Goal: Task Accomplishment & Management: Manage account settings

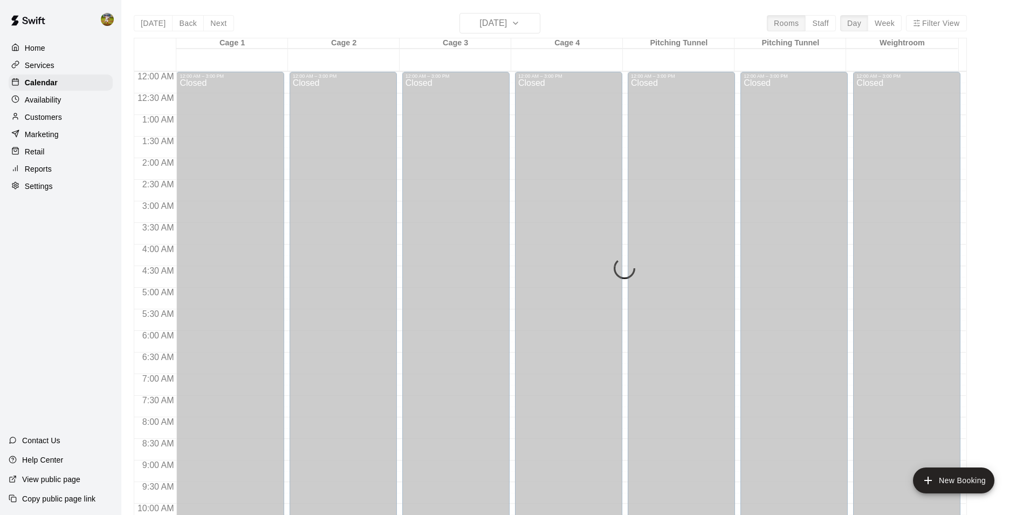
scroll to position [548, 0]
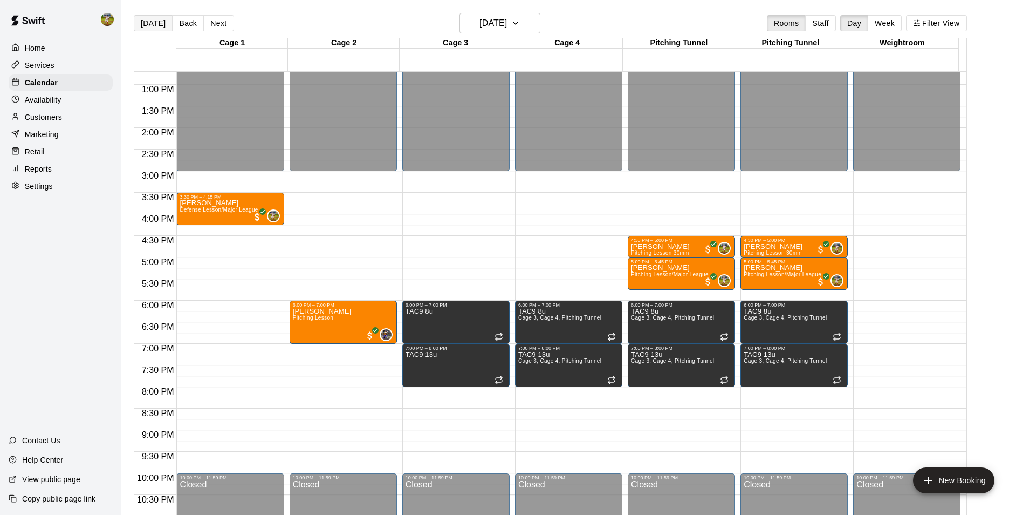
click at [149, 21] on button "[DATE]" at bounding box center [153, 23] width 39 height 16
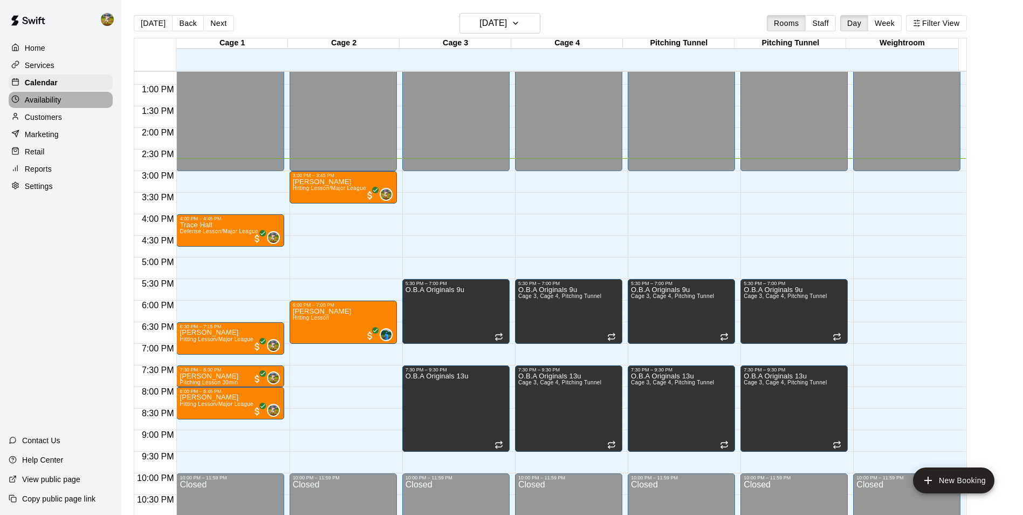
click at [53, 99] on p "Availability" at bounding box center [43, 99] width 37 height 11
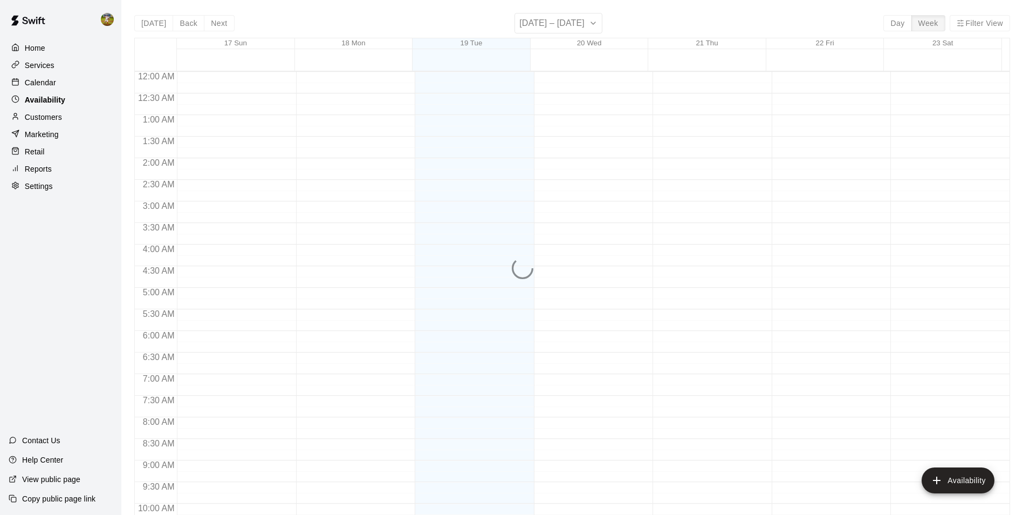
scroll to position [581, 0]
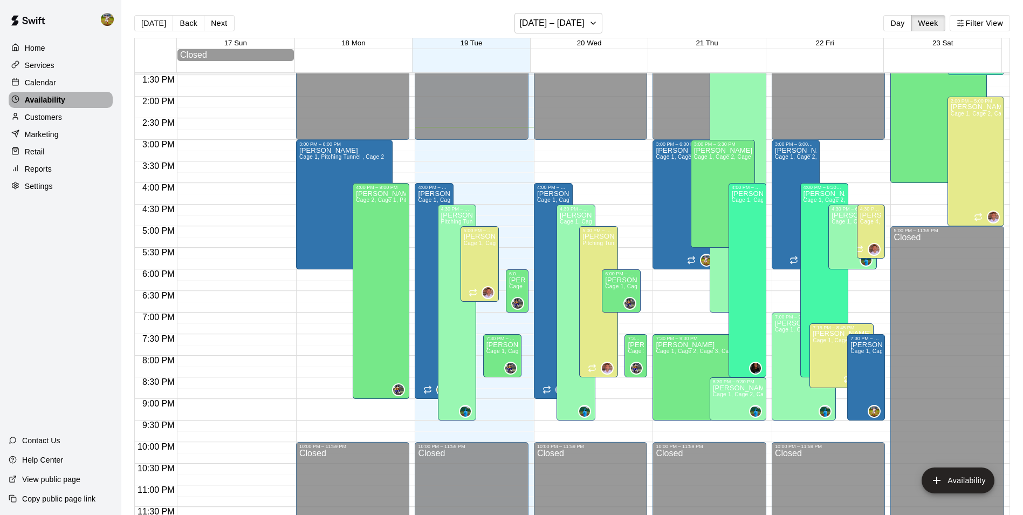
click at [56, 101] on p "Availability" at bounding box center [45, 99] width 40 height 11
click at [50, 88] on p "Calendar" at bounding box center [40, 82] width 31 height 11
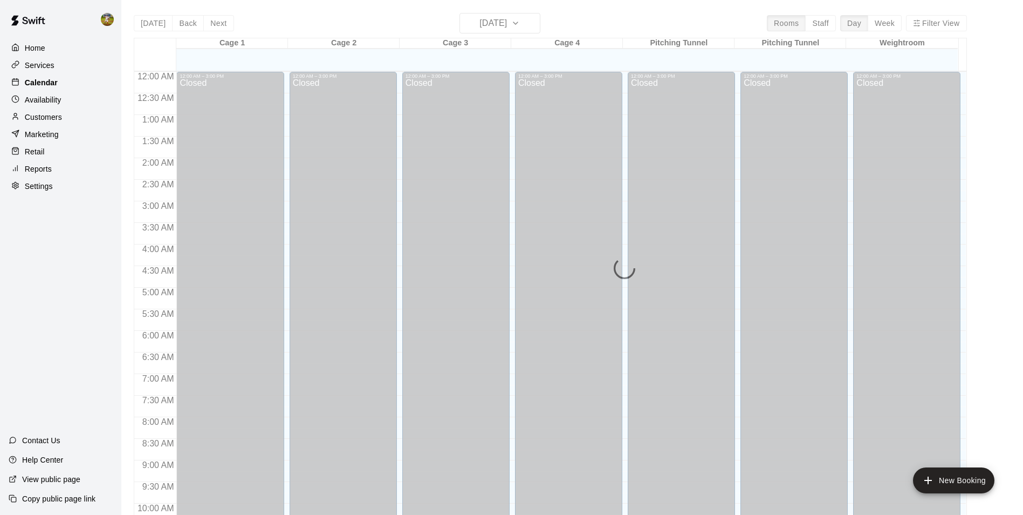
scroll to position [548, 0]
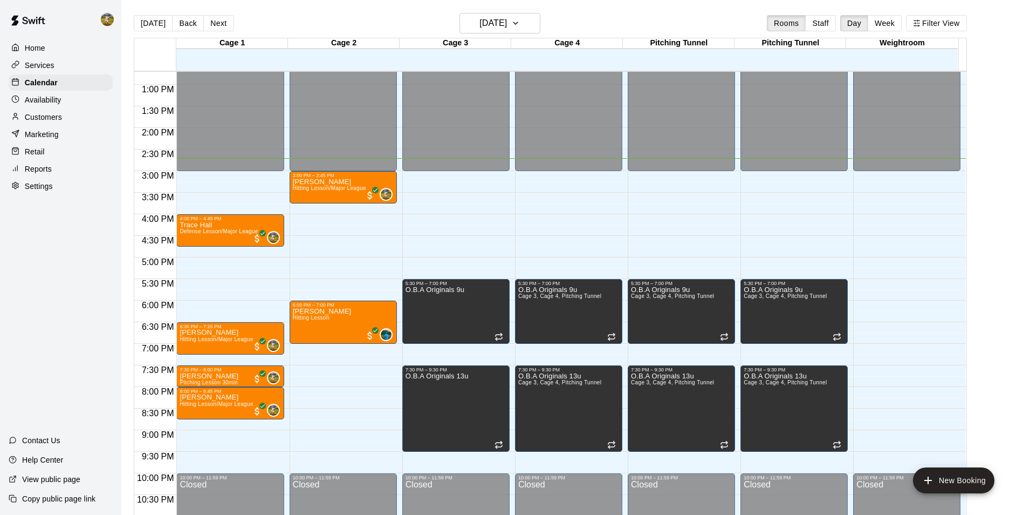
click at [59, 105] on p "Availability" at bounding box center [43, 99] width 37 height 11
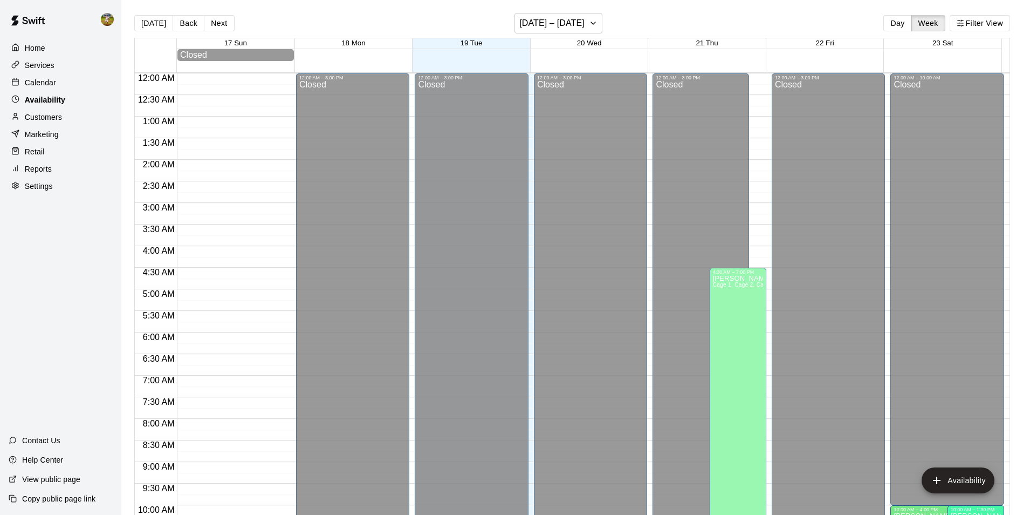
scroll to position [581, 0]
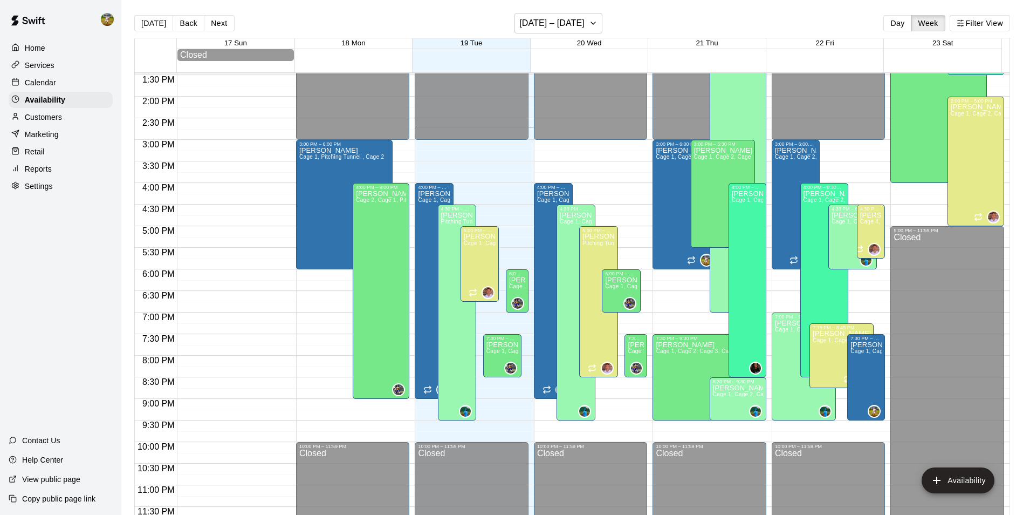
click at [60, 88] on div "Calendar" at bounding box center [61, 82] width 104 height 16
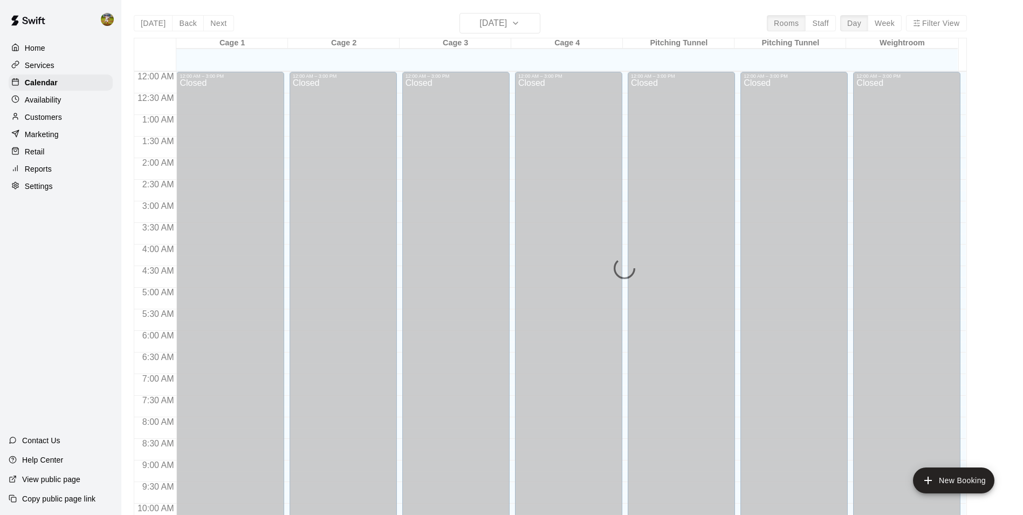
scroll to position [548, 0]
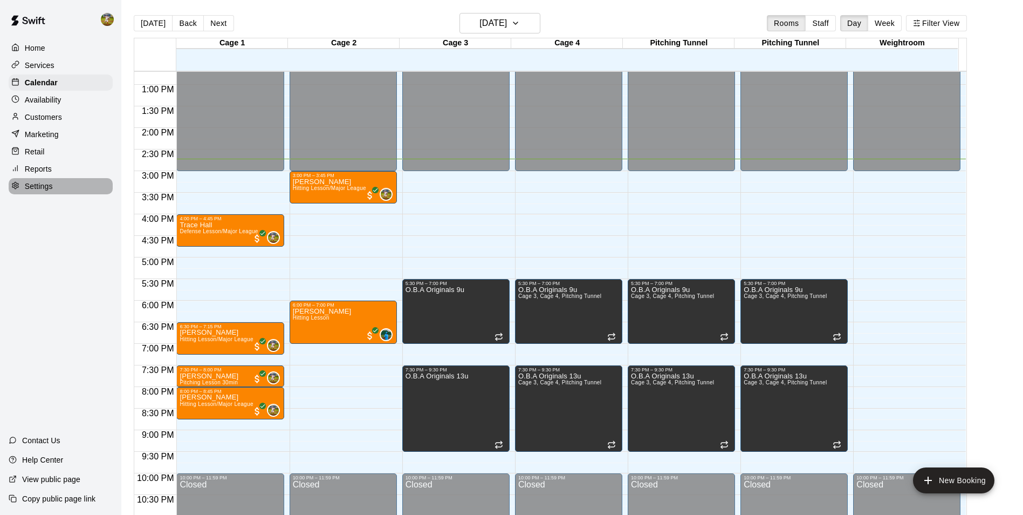
click at [51, 192] on p "Settings" at bounding box center [39, 186] width 28 height 11
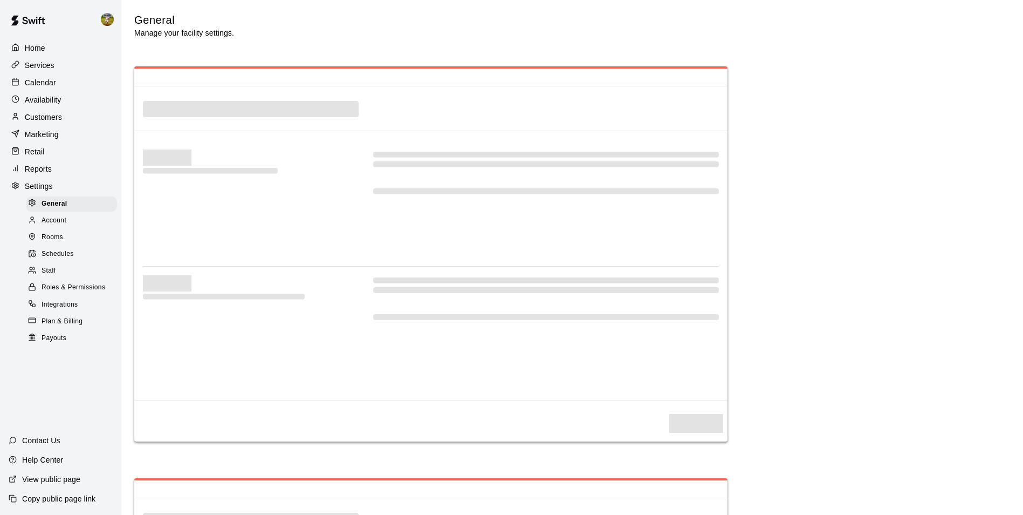
select select "**"
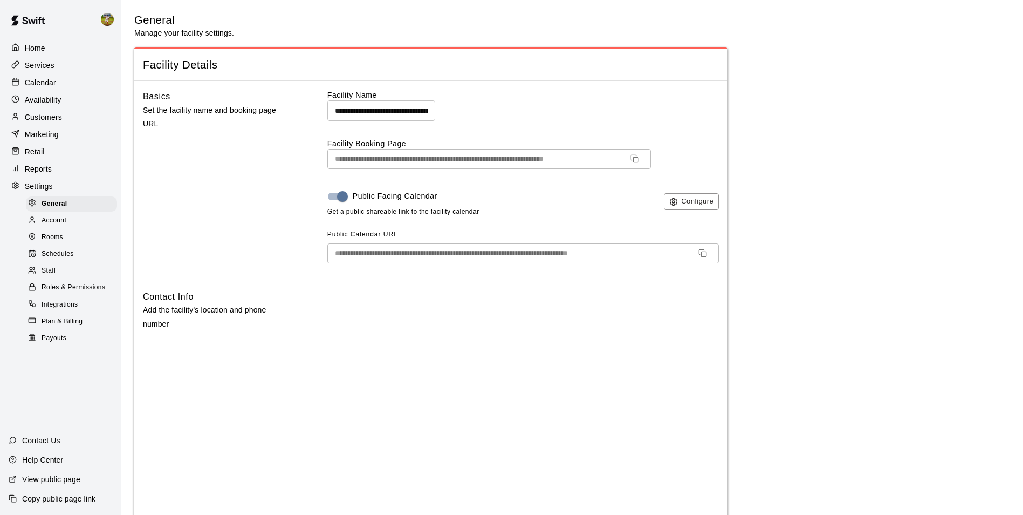
click at [63, 70] on div "Services" at bounding box center [61, 65] width 104 height 16
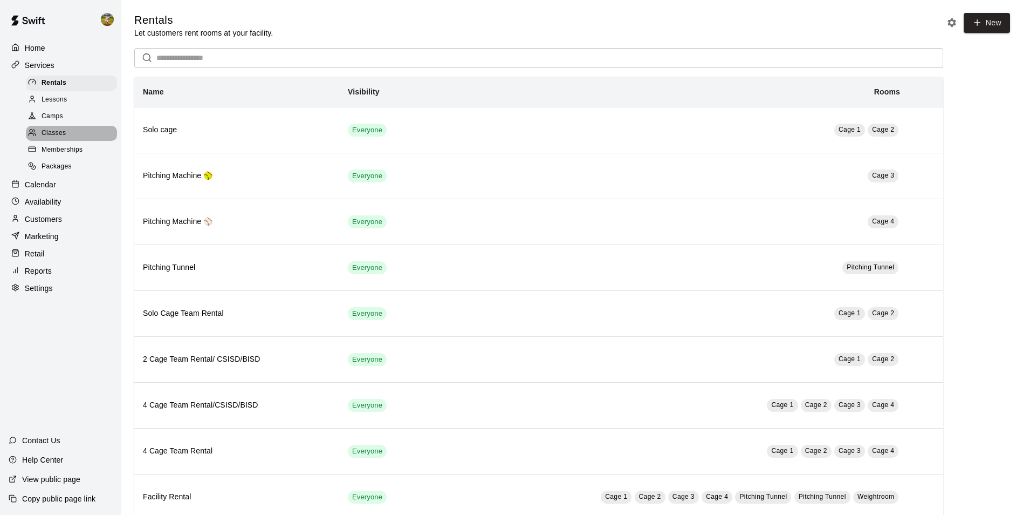
click at [78, 135] on div "Classes" at bounding box center [71, 133] width 91 height 15
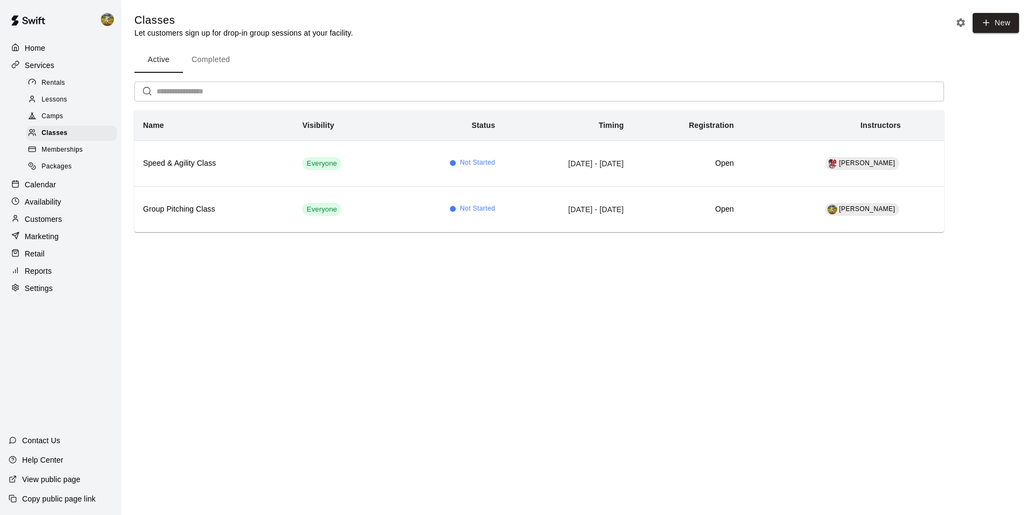
click at [75, 106] on div "Lessons" at bounding box center [71, 99] width 91 height 15
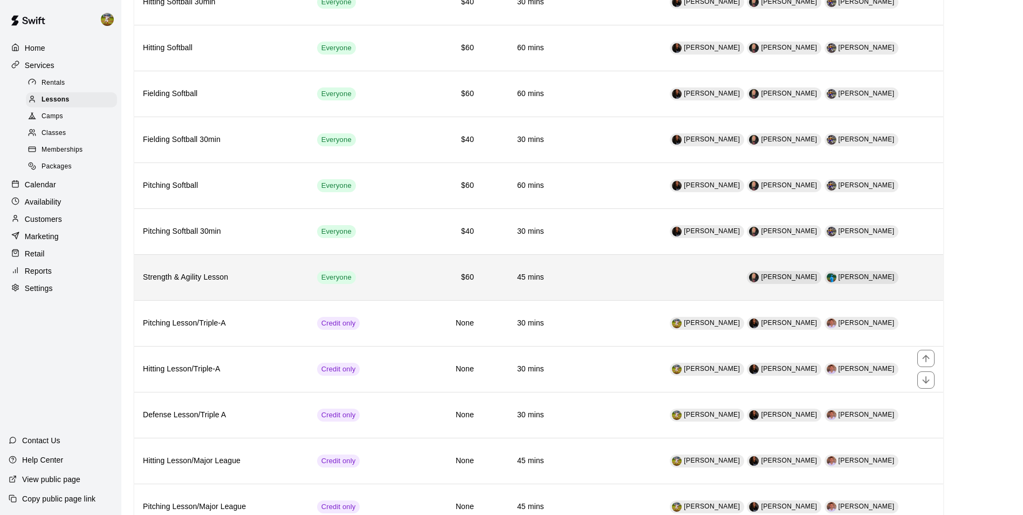
scroll to position [432, 0]
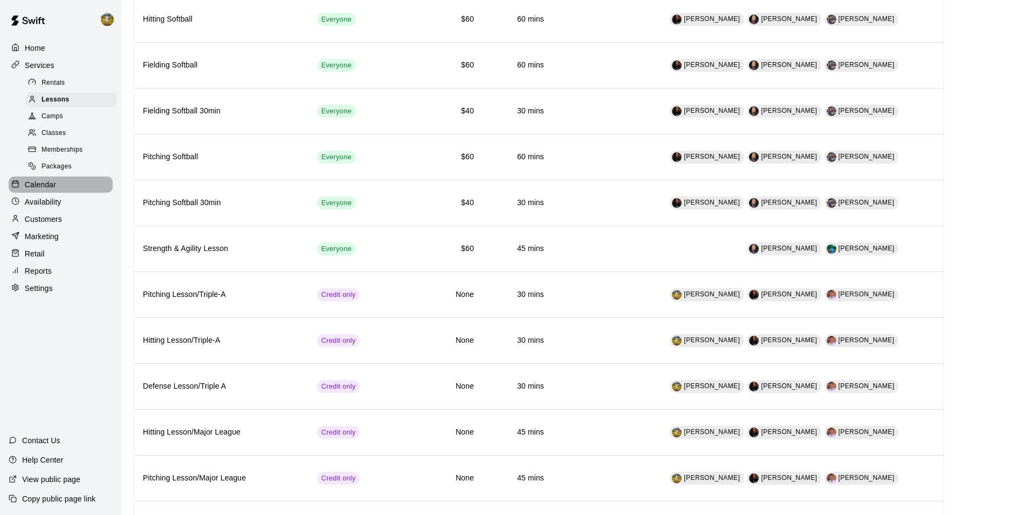
click at [86, 185] on div "Calendar" at bounding box center [61, 184] width 104 height 16
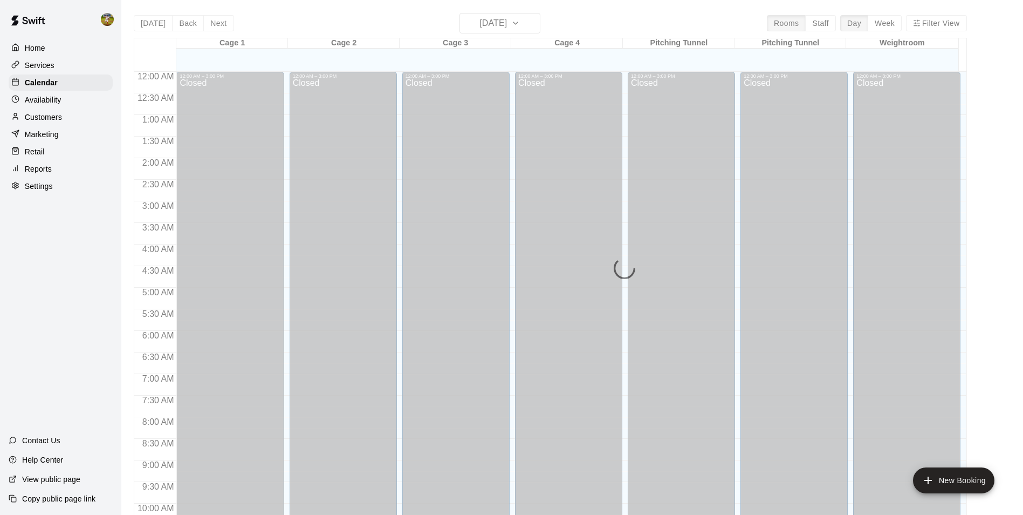
scroll to position [548, 0]
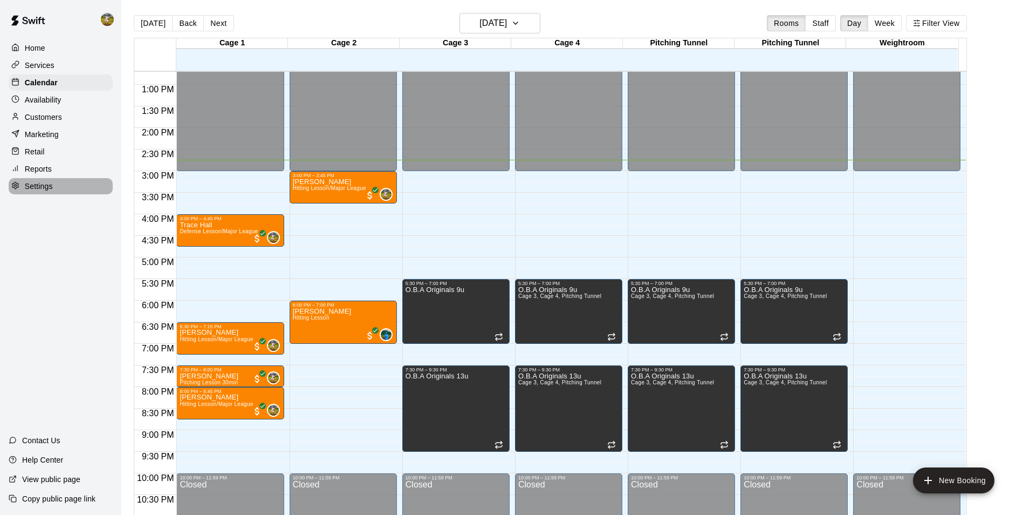
click at [64, 193] on div "Settings" at bounding box center [61, 186] width 104 height 16
select select "**"
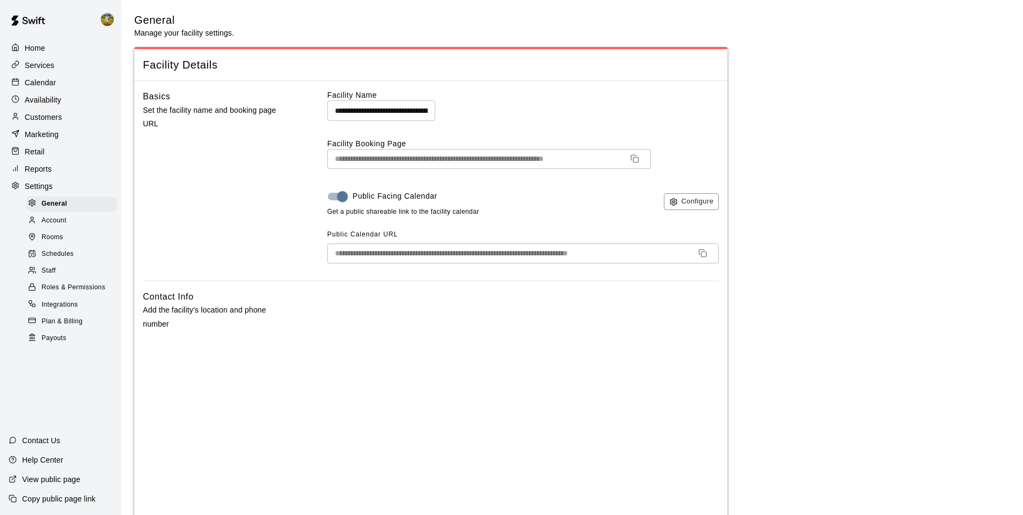
click at [56, 70] on div "Services" at bounding box center [61, 65] width 104 height 16
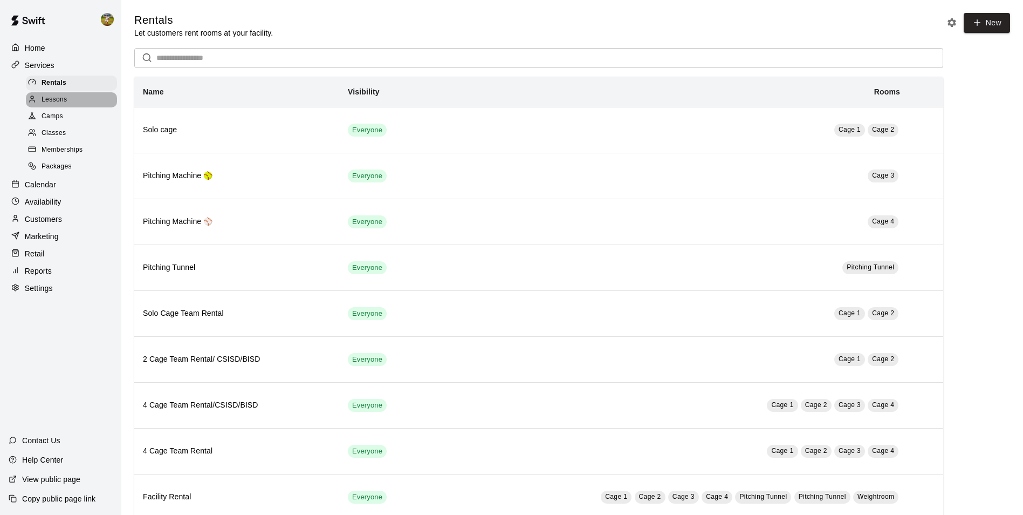
click at [67, 99] on span "Lessons" at bounding box center [55, 99] width 26 height 11
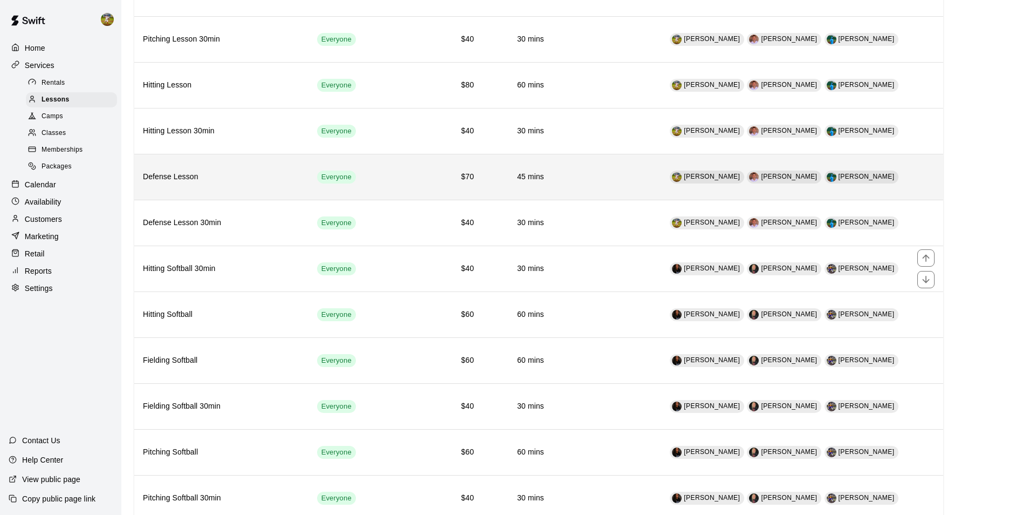
scroll to position [162, 0]
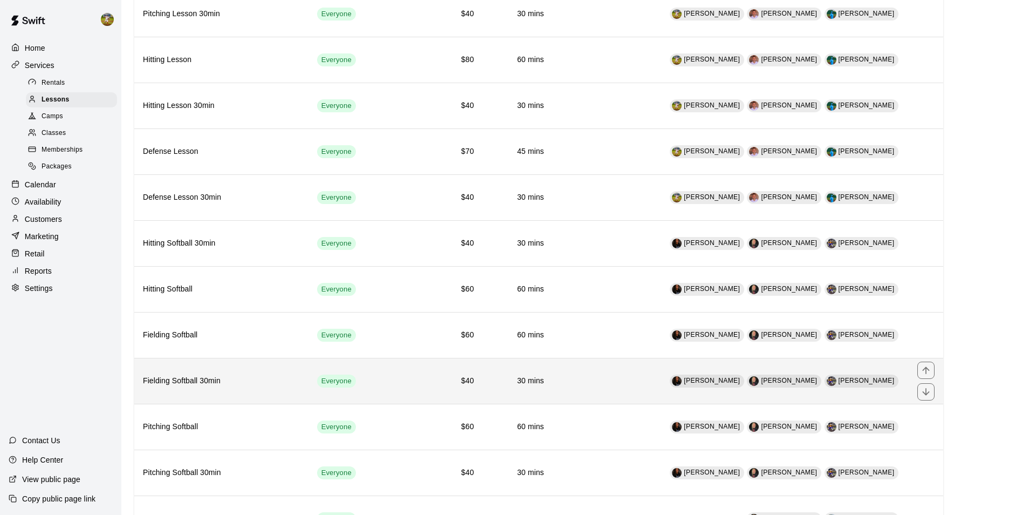
click at [444, 388] on td "$40" at bounding box center [439, 381] width 88 height 46
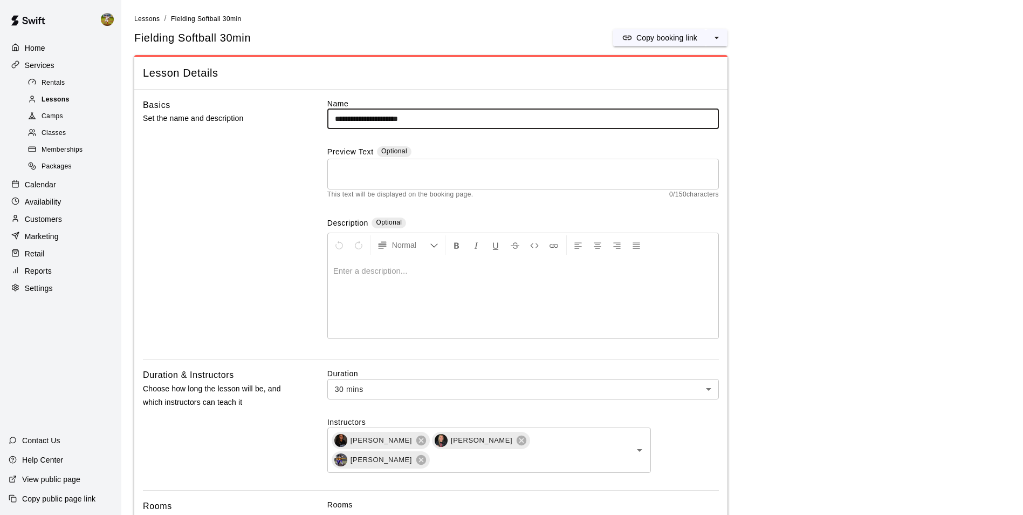
click at [57, 97] on span "Lessons" at bounding box center [56, 99] width 28 height 11
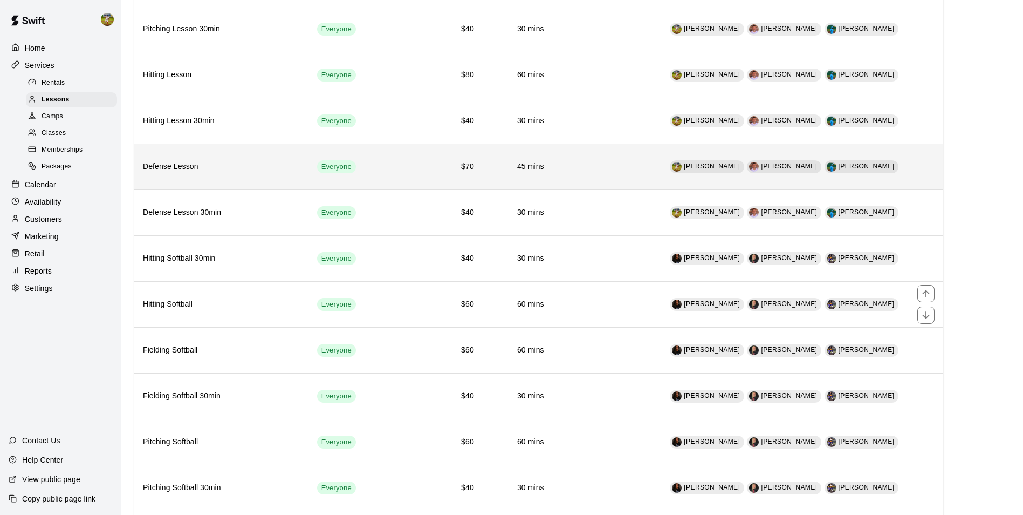
scroll to position [162, 0]
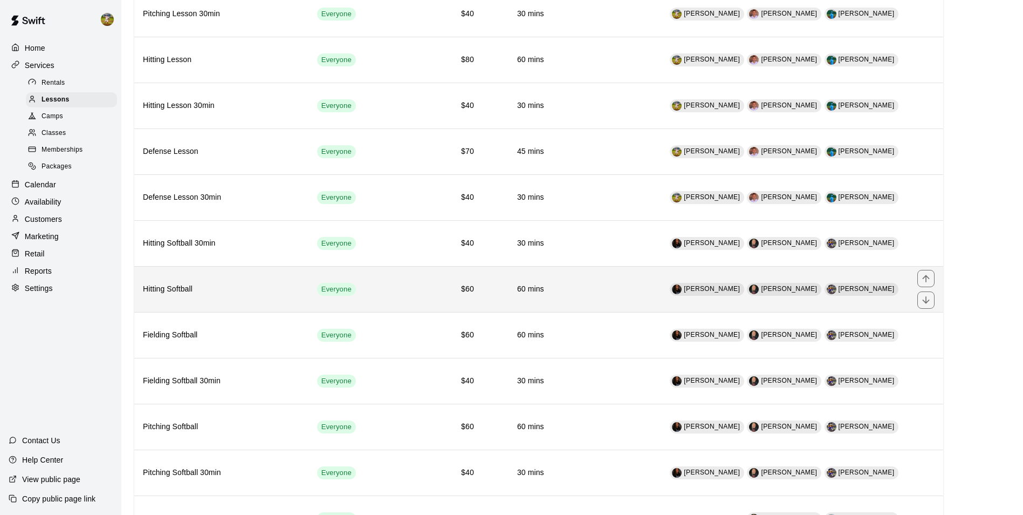
click at [380, 295] on td "Everyone" at bounding box center [352, 289] width 86 height 46
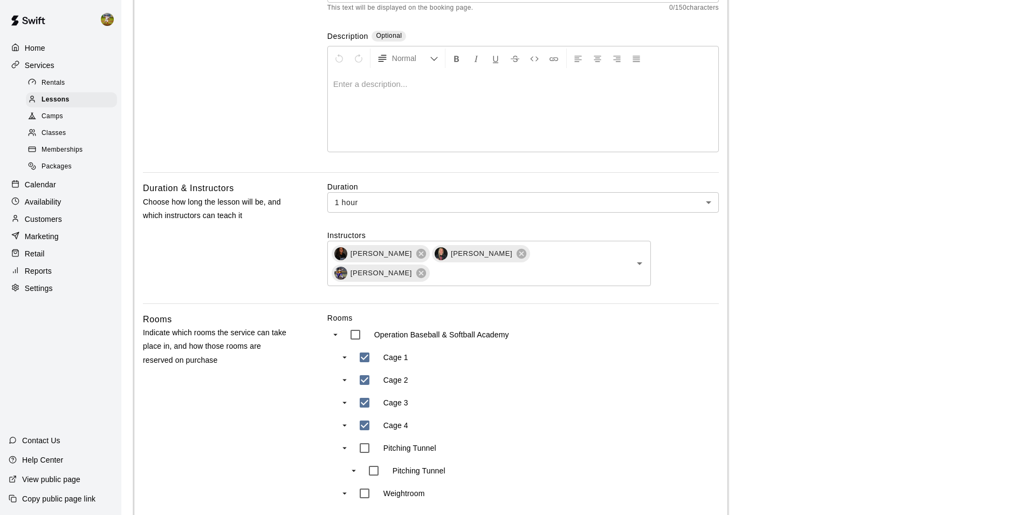
scroll to position [162, 0]
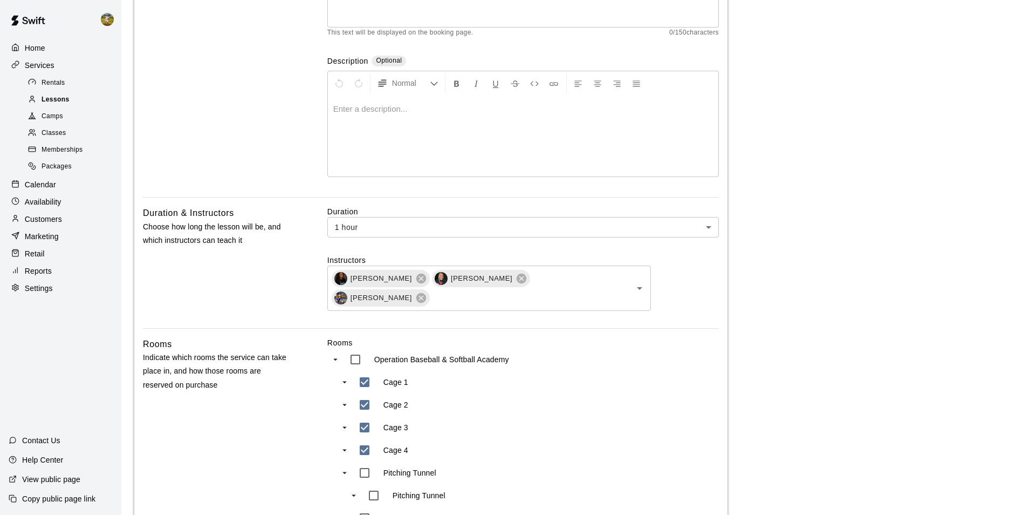
click at [53, 101] on span "Lessons" at bounding box center [56, 99] width 28 height 11
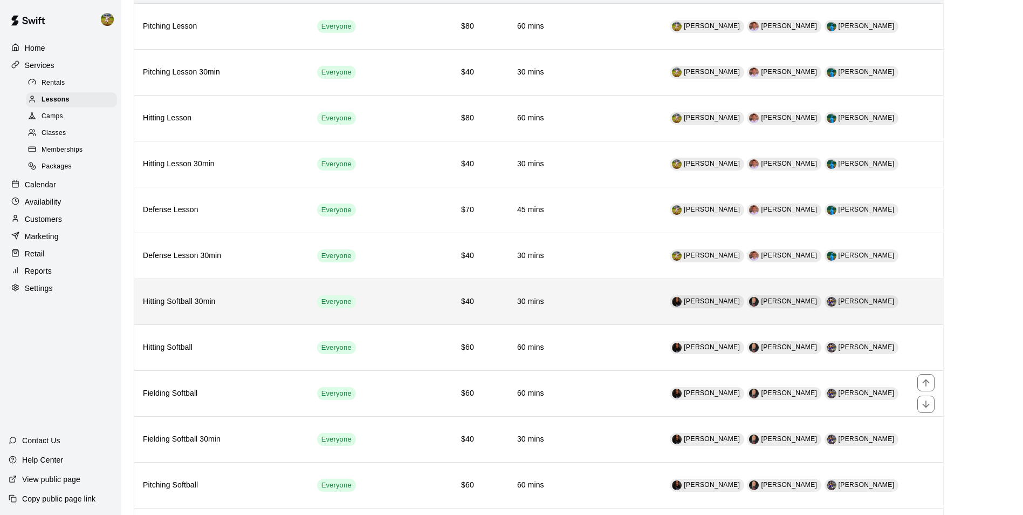
scroll to position [108, 0]
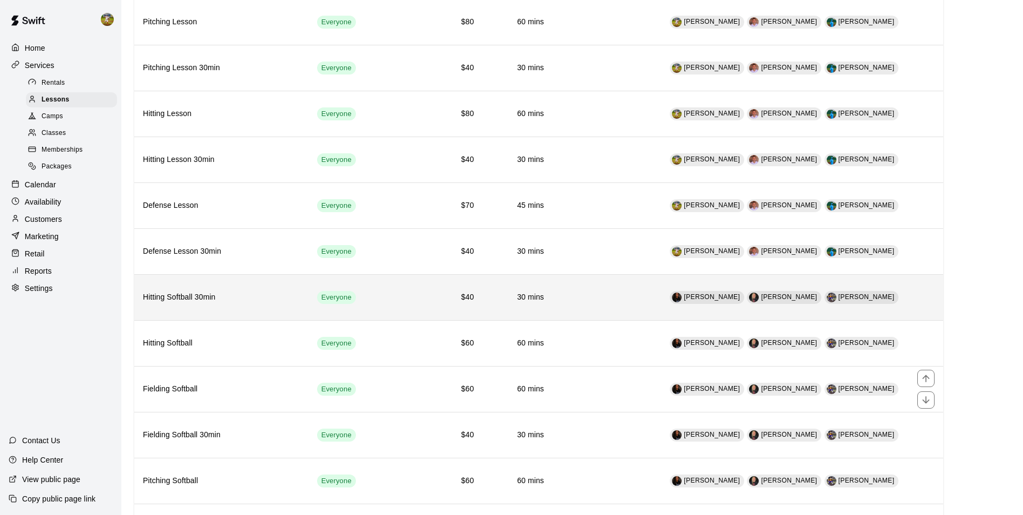
click at [408, 401] on td "$60" at bounding box center [439, 389] width 88 height 46
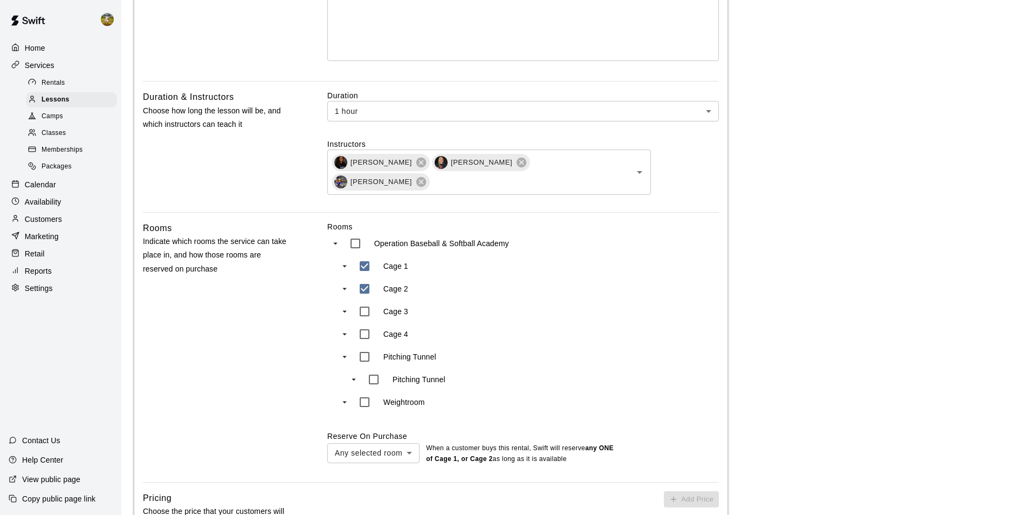
scroll to position [378, 0]
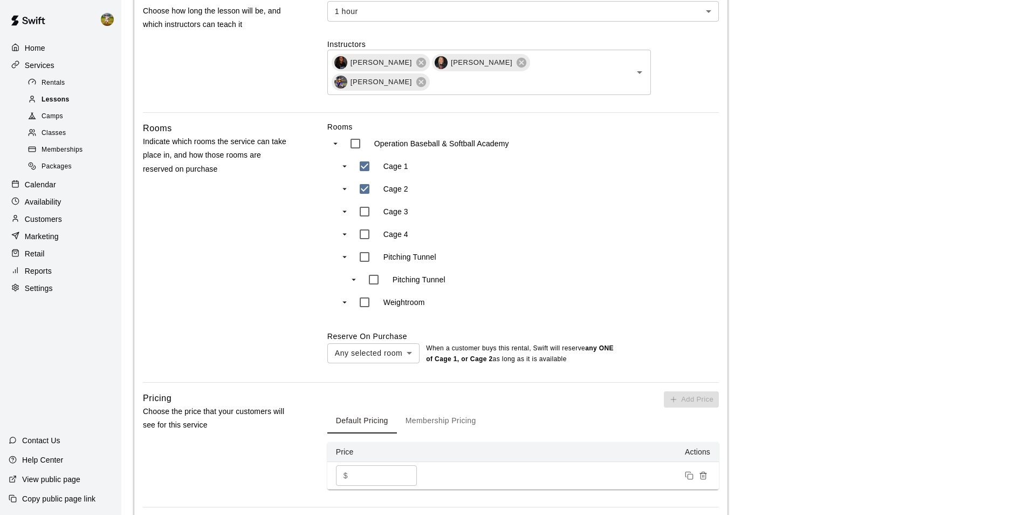
click at [45, 105] on span "Lessons" at bounding box center [56, 99] width 28 height 11
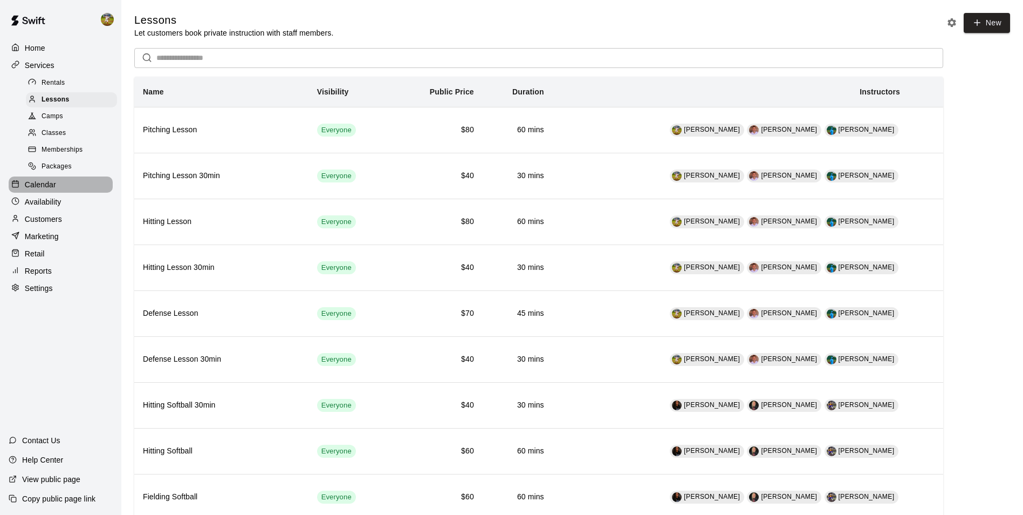
click at [47, 183] on div "Calendar" at bounding box center [61, 184] width 104 height 16
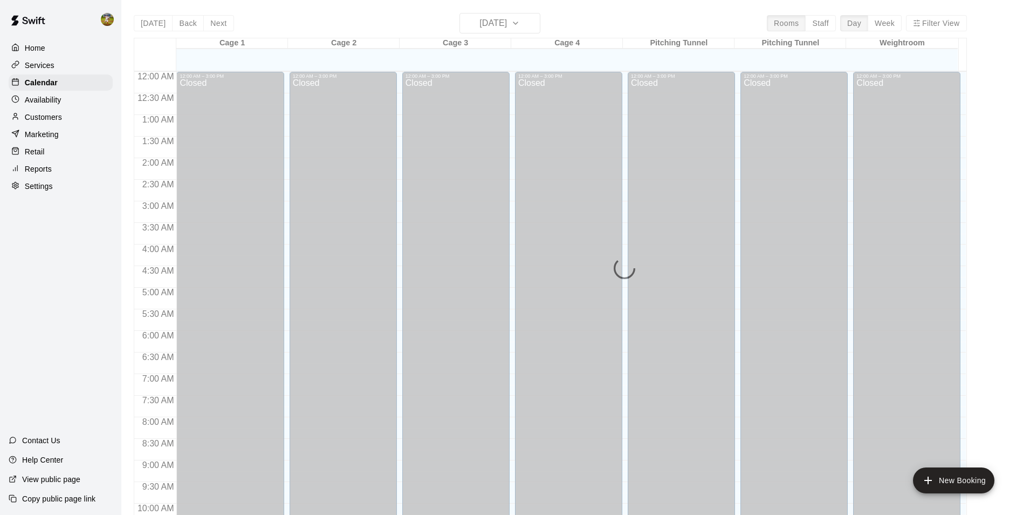
scroll to position [548, 0]
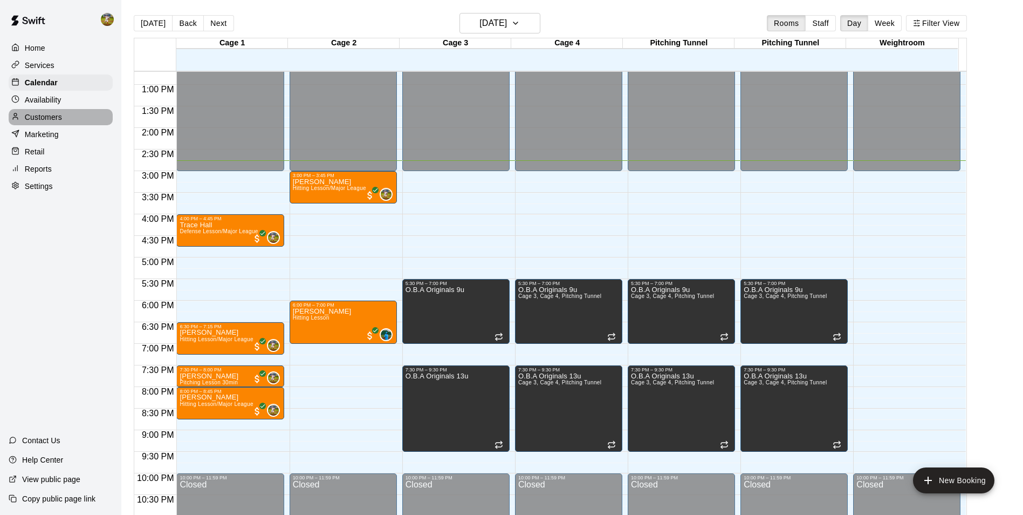
click at [65, 120] on div "Customers" at bounding box center [61, 117] width 104 height 16
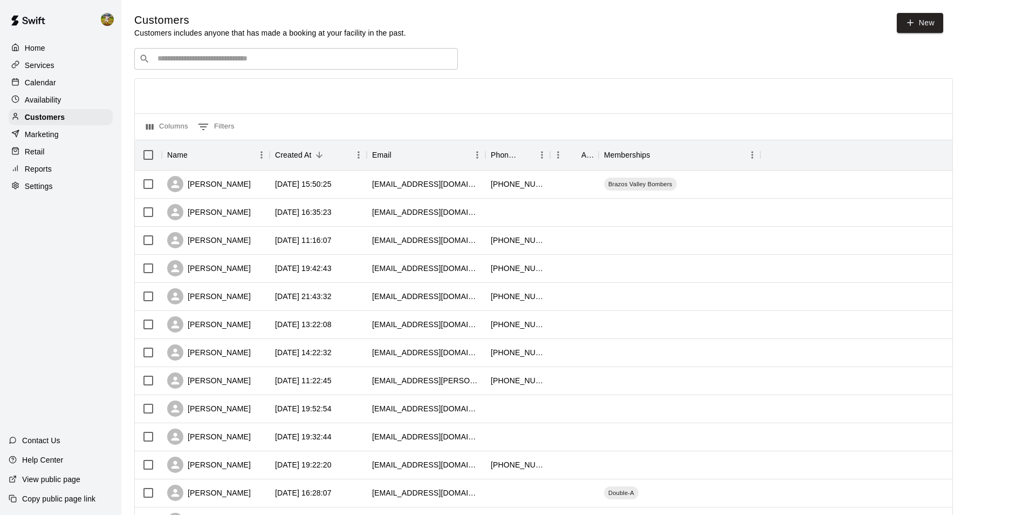
click at [351, 62] on input "Search customers by name or email" at bounding box center [303, 58] width 299 height 11
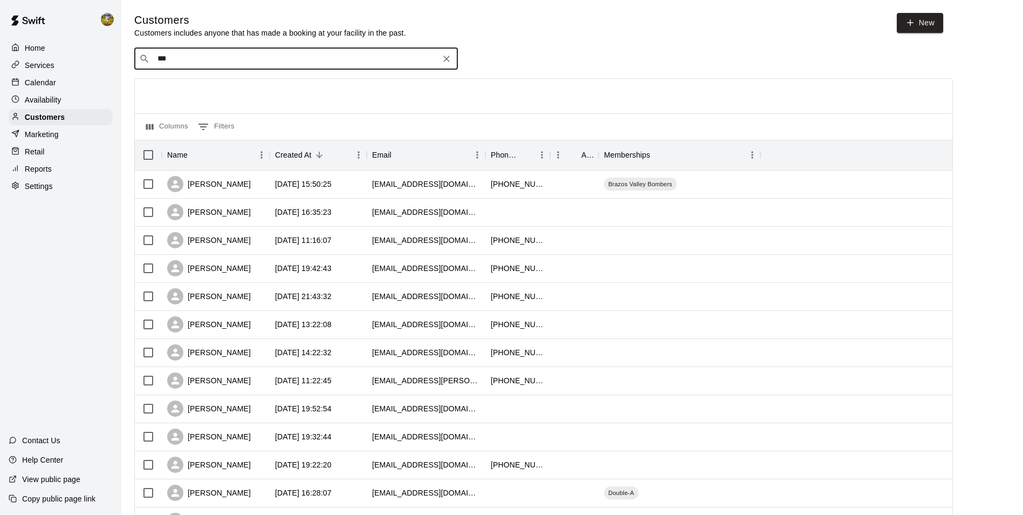
click at [360, 54] on input "***" at bounding box center [295, 58] width 283 height 11
type input "*"
click at [278, 48] on div "Customers Customers includes anyone that has made a booking at your facility in…" at bounding box center [572, 457] width 876 height 888
click at [274, 66] on div "​ ****** ​" at bounding box center [296, 59] width 324 height 22
click at [274, 68] on div "​ ****** ​" at bounding box center [296, 59] width 324 height 22
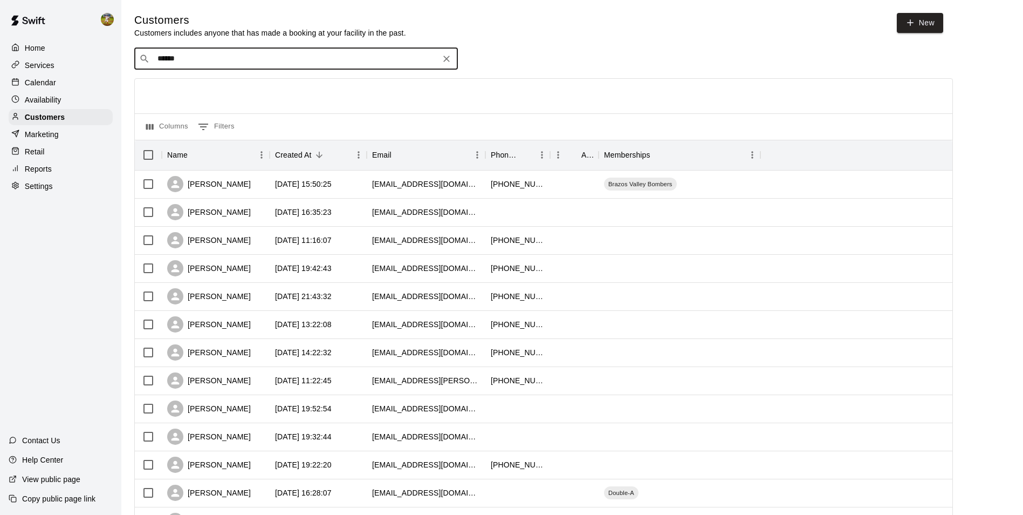
click at [274, 67] on div "​ ****** ​" at bounding box center [296, 59] width 324 height 22
click at [274, 64] on input "******" at bounding box center [295, 58] width 283 height 11
type input "*"
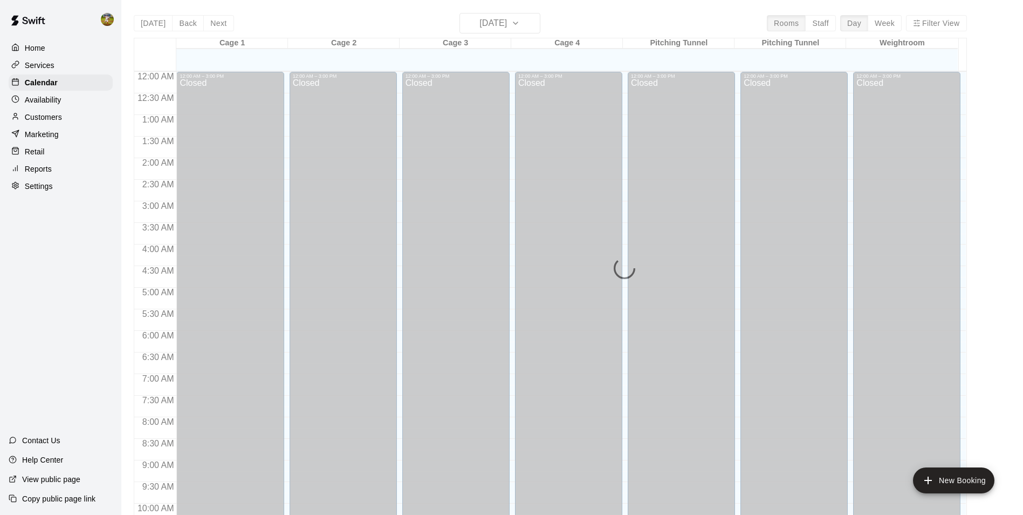
scroll to position [548, 0]
